Goal: Information Seeking & Learning: Understand process/instructions

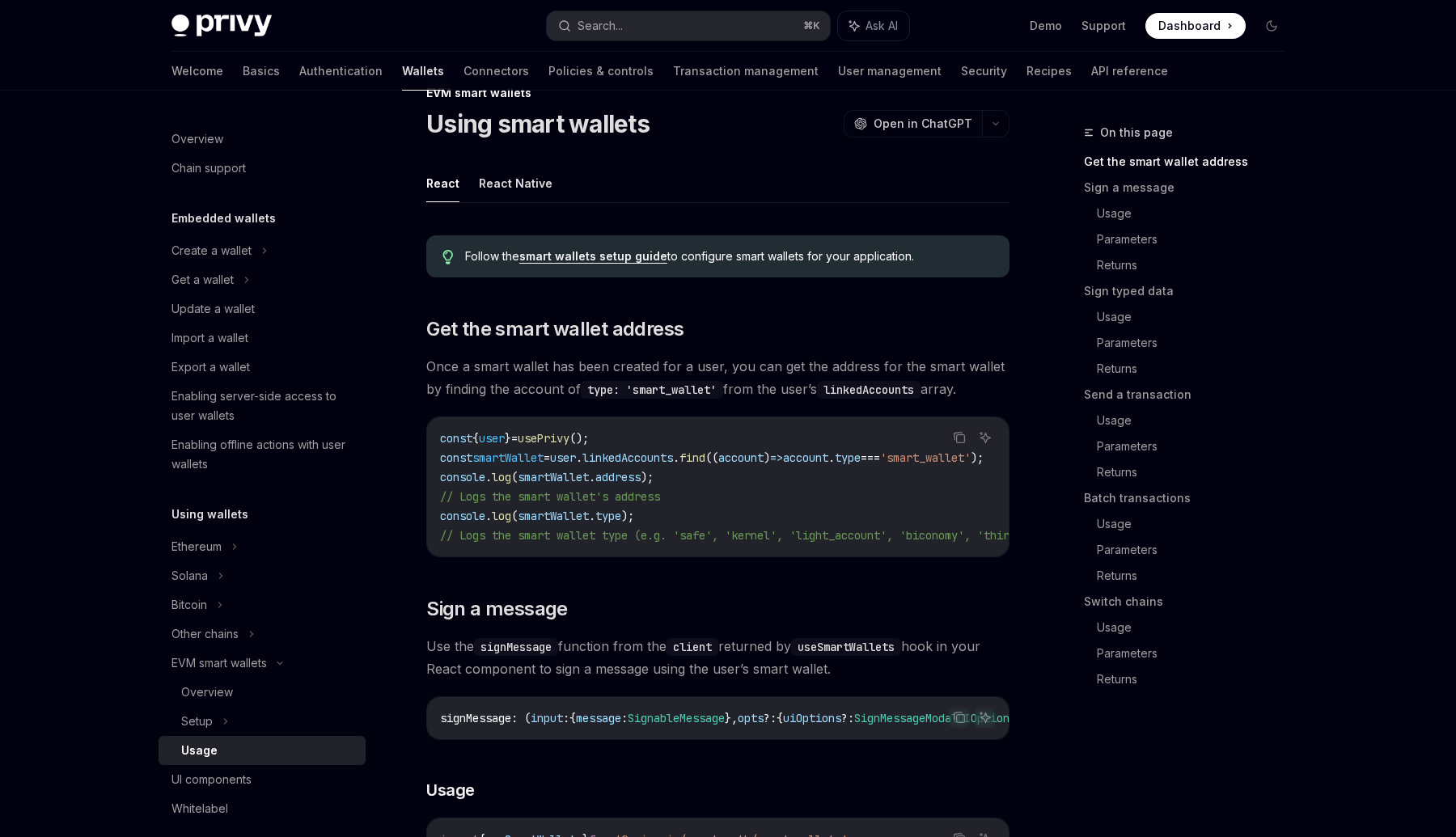
scroll to position [53, 0]
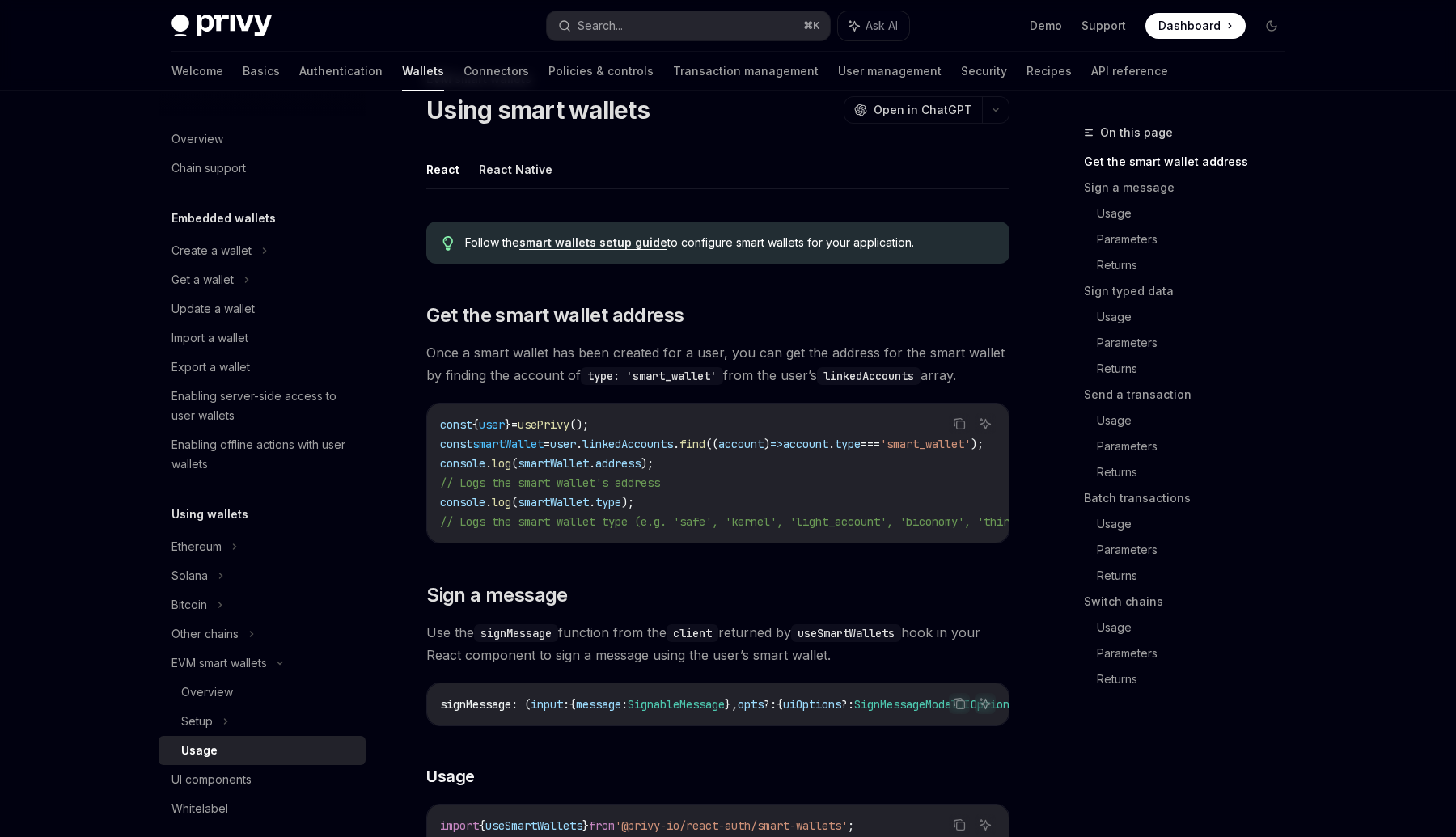
click at [533, 174] on button "React Native" at bounding box center [515, 170] width 73 height 38
click at [451, 164] on button "React" at bounding box center [443, 170] width 33 height 38
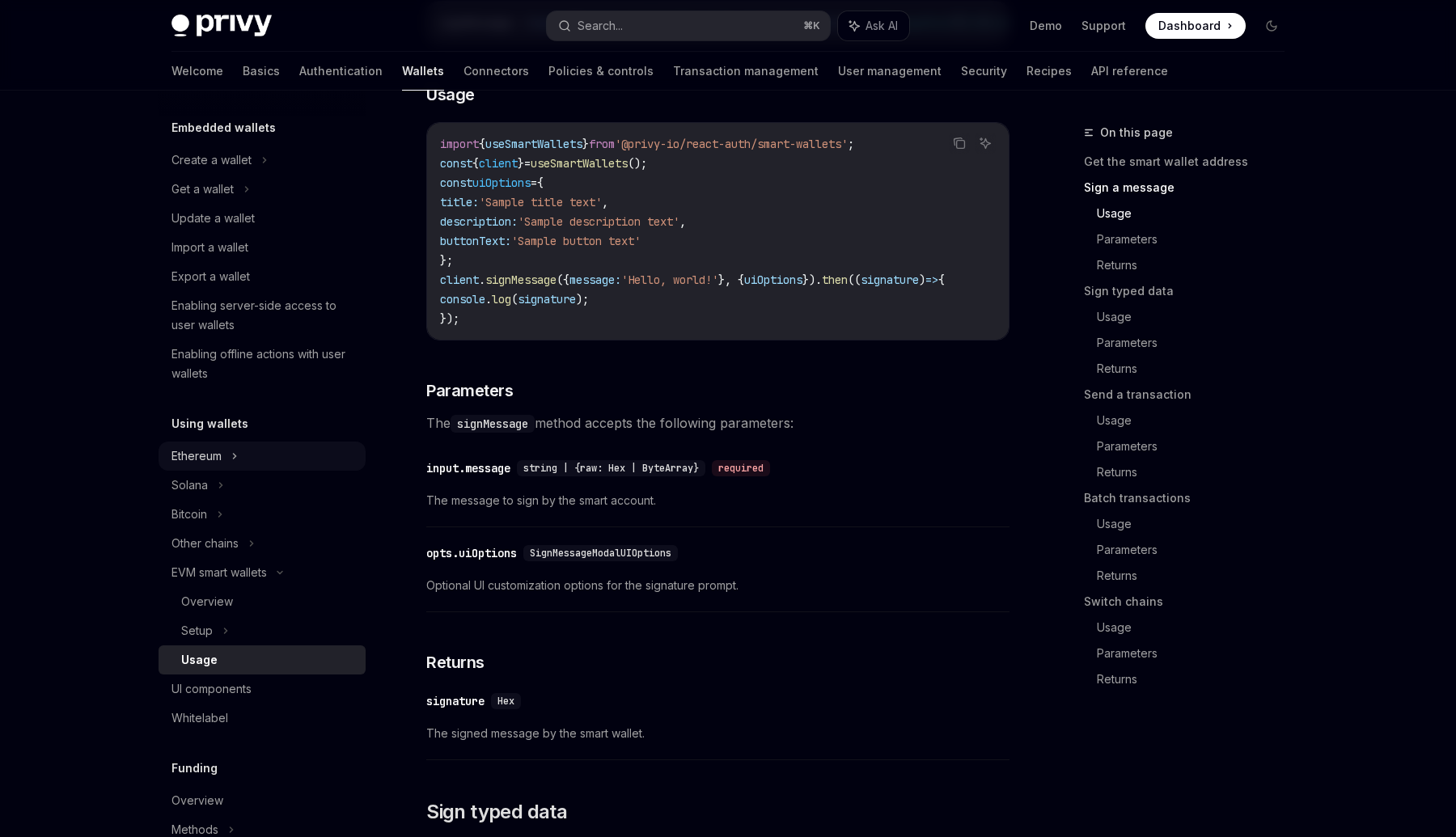
scroll to position [91, 0]
click at [226, 623] on icon at bounding box center [226, 630] width 7 height 20
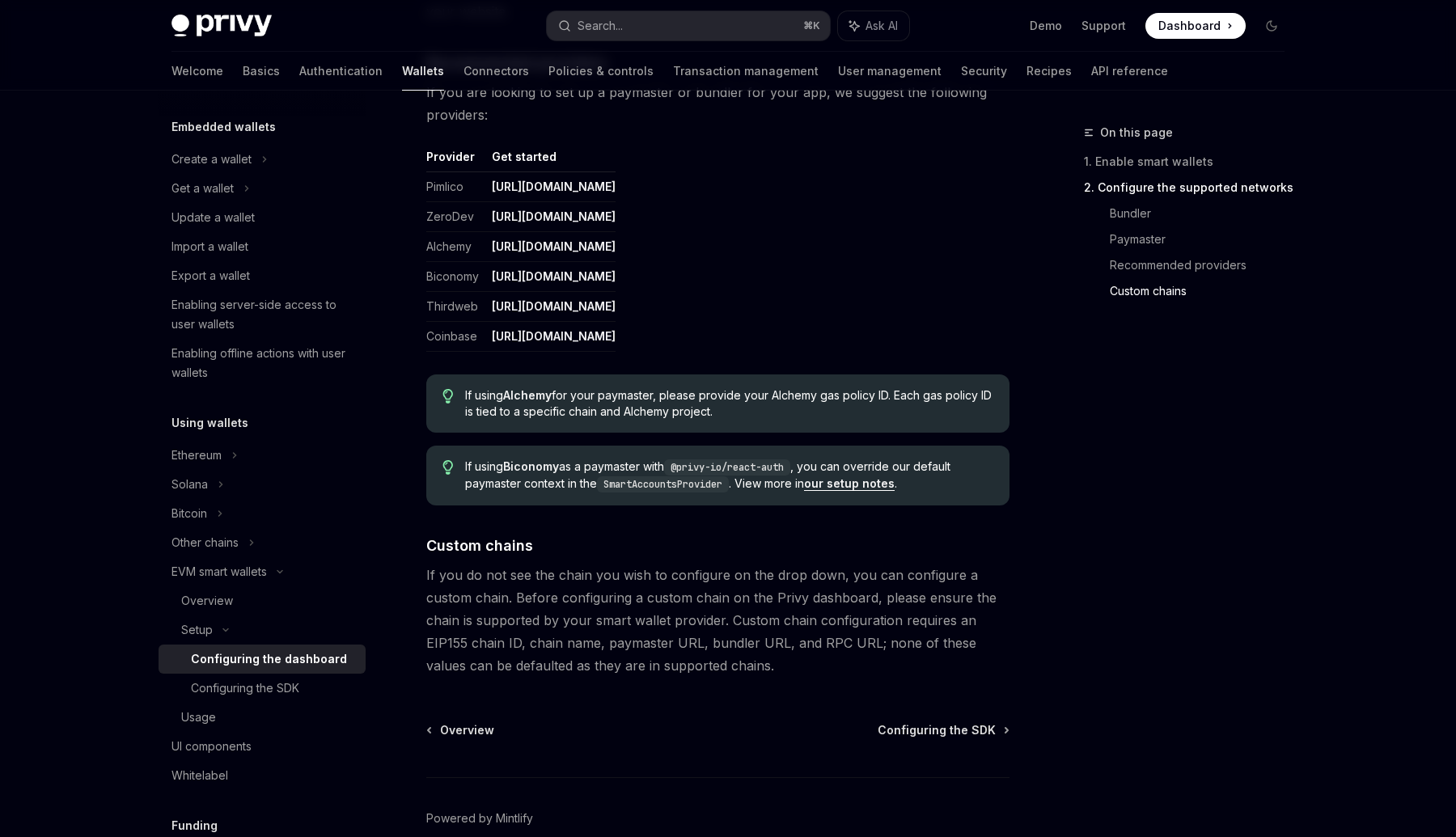
scroll to position [2041, 0]
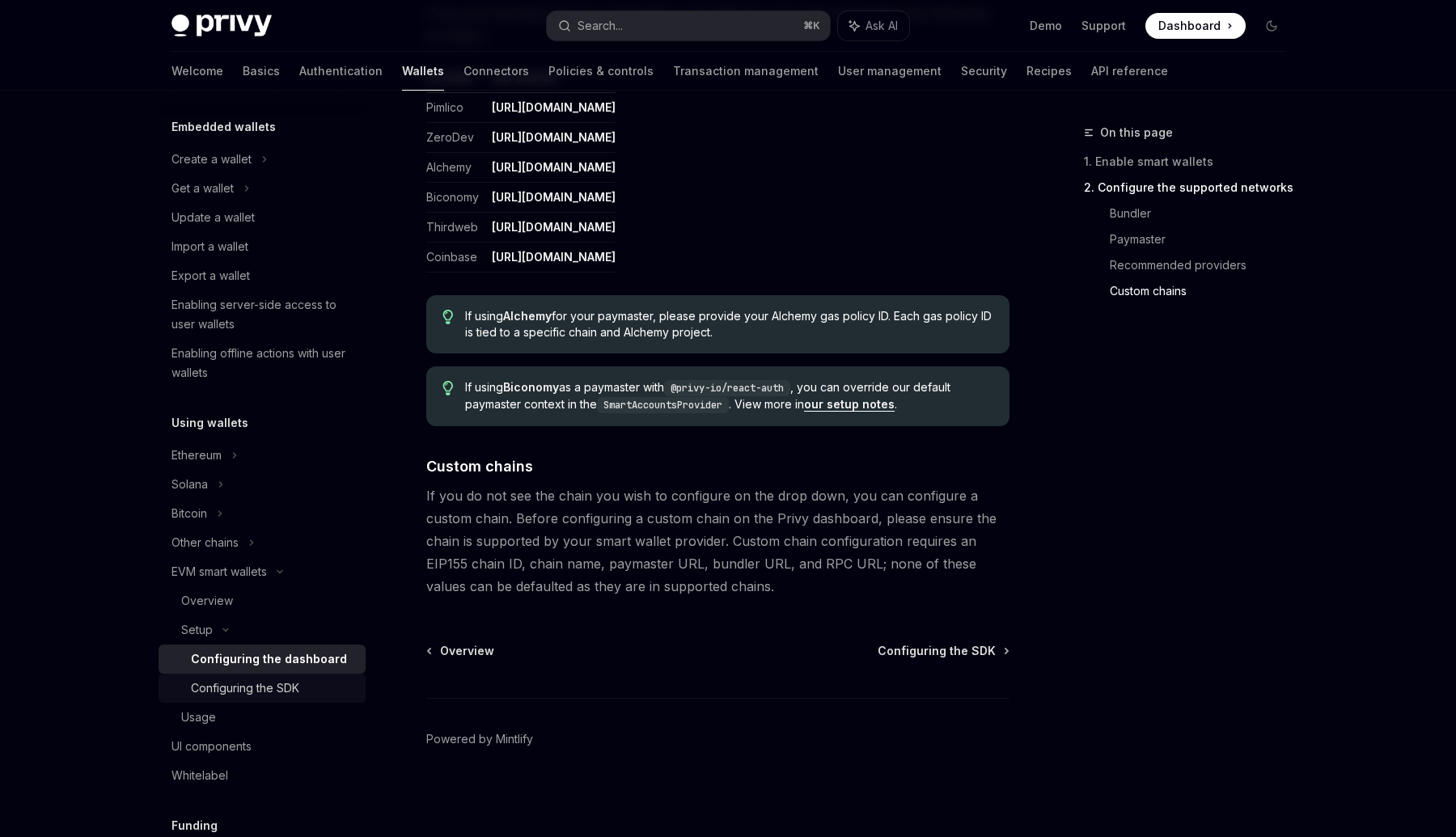
click at [278, 685] on div "Configuring the SDK" at bounding box center [245, 688] width 108 height 20
type textarea "*"
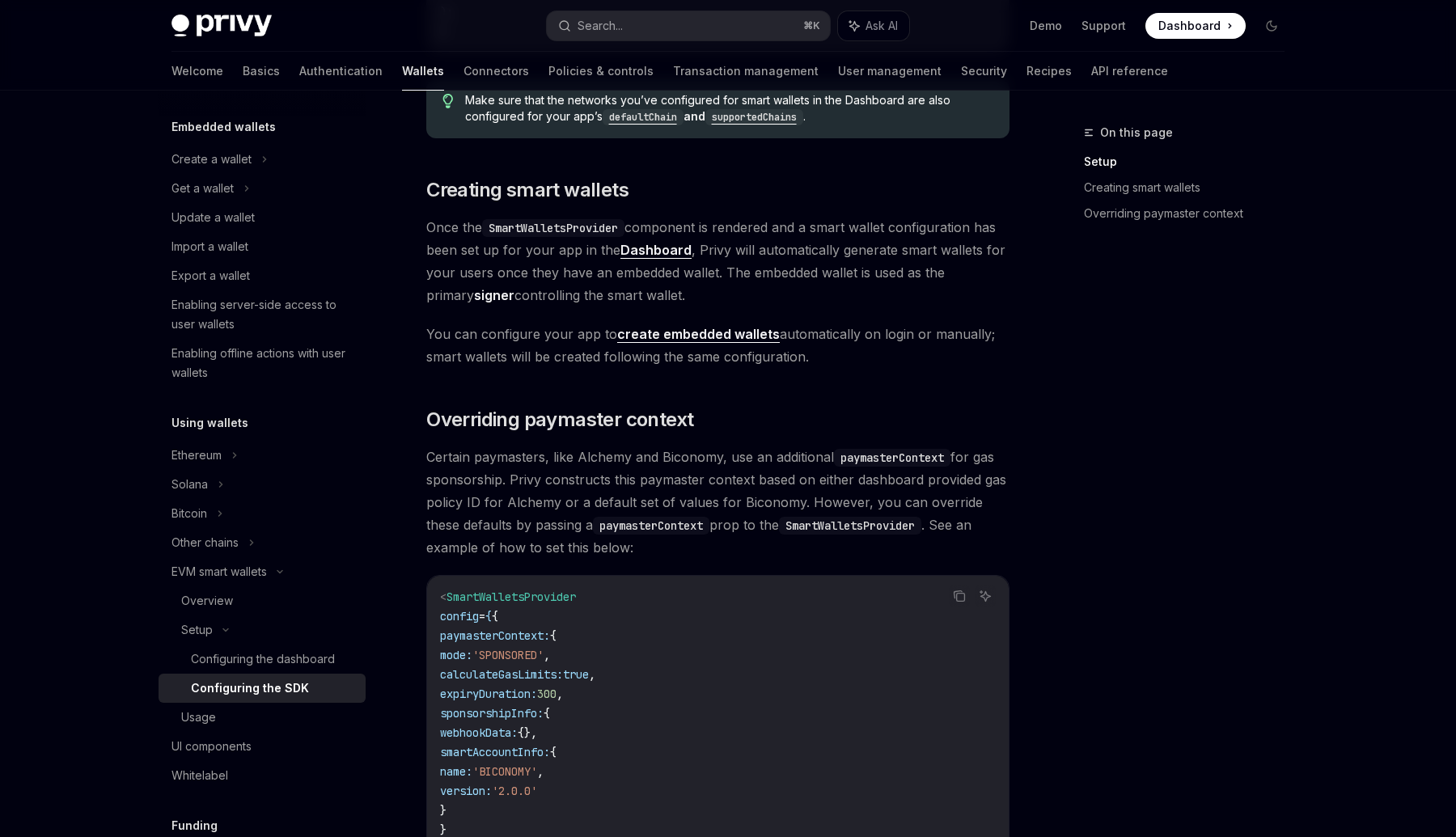
scroll to position [1268, 0]
